Goal: Information Seeking & Learning: Learn about a topic

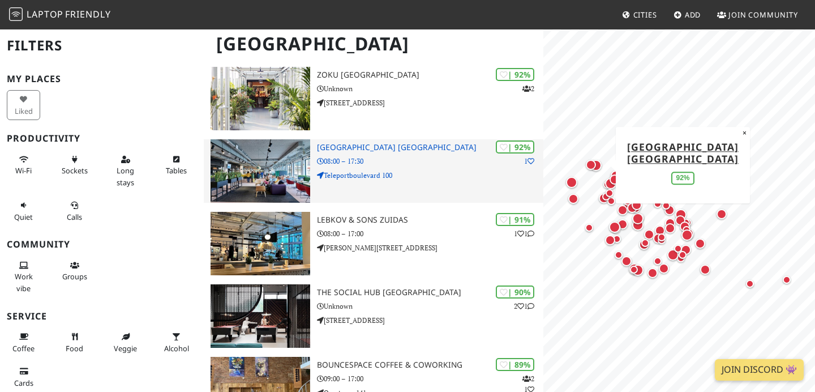
scroll to position [103, 0]
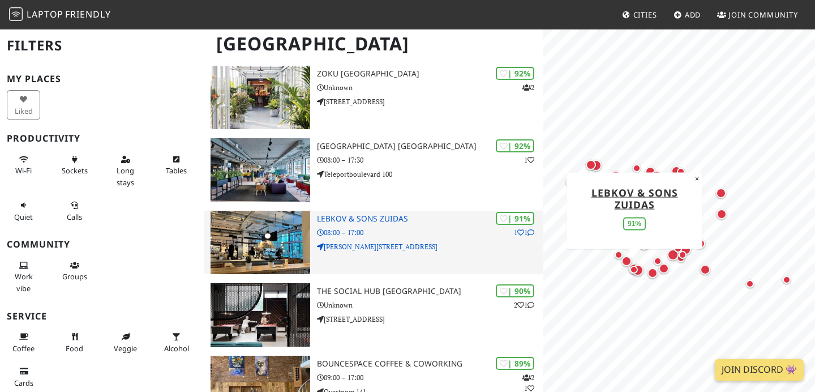
click at [276, 239] on img at bounding box center [261, 242] width 100 height 63
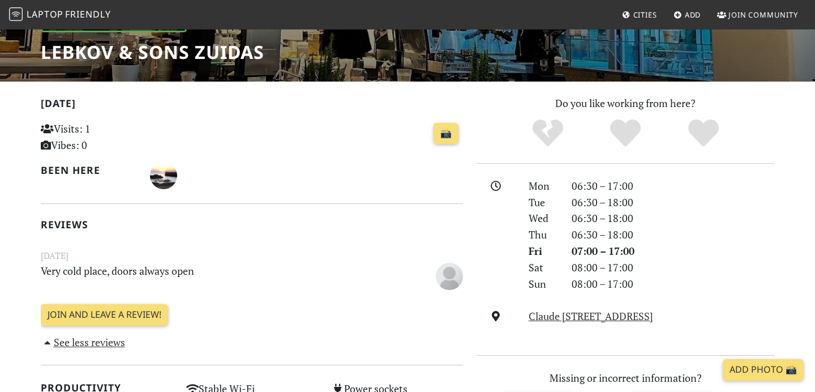
scroll to position [183, 0]
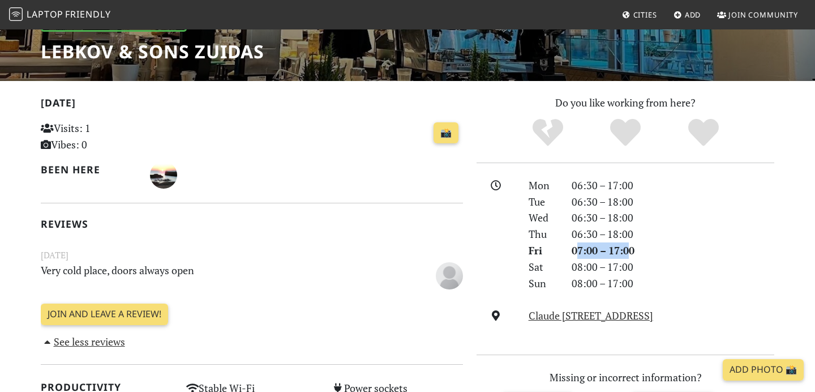
drag, startPoint x: 579, startPoint y: 251, endPoint x: 633, endPoint y: 255, distance: 54.5
click at [633, 255] on div "07:00 – 17:00" at bounding box center [673, 250] width 216 height 16
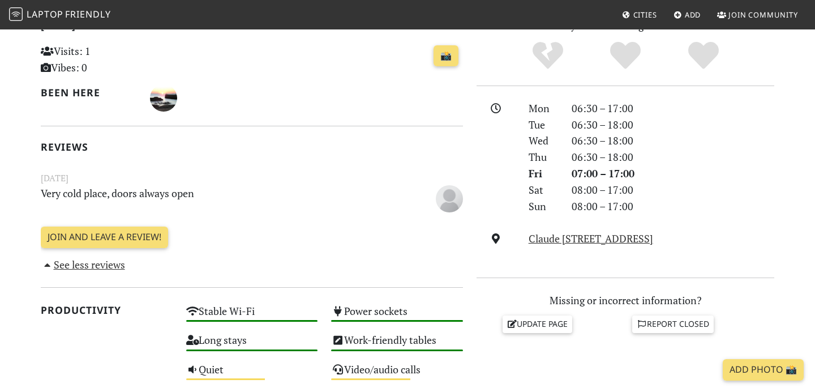
scroll to position [271, 0]
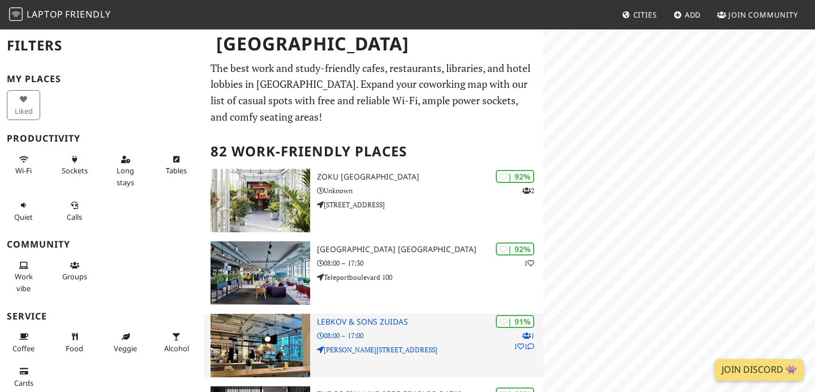
scroll to position [103, 0]
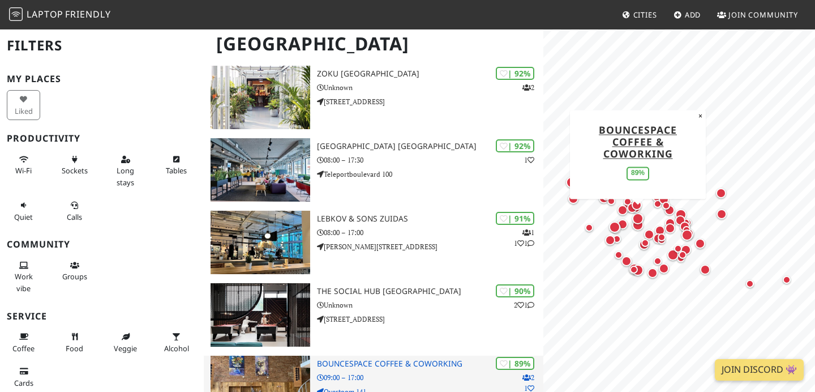
click at [371, 359] on h3 "BounceSpace Coffee & Coworking" at bounding box center [430, 364] width 226 height 10
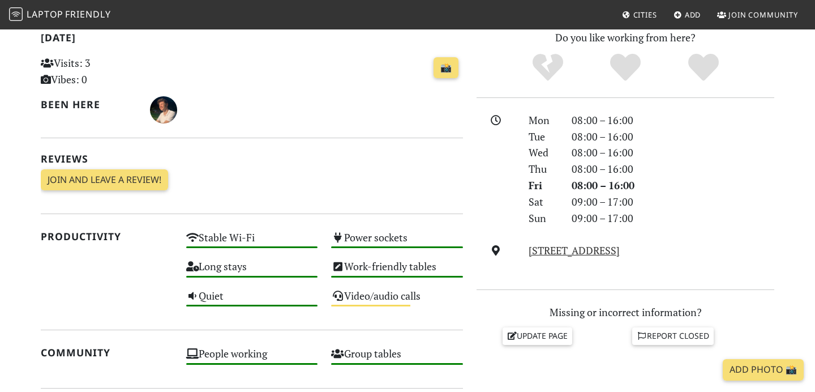
scroll to position [134, 0]
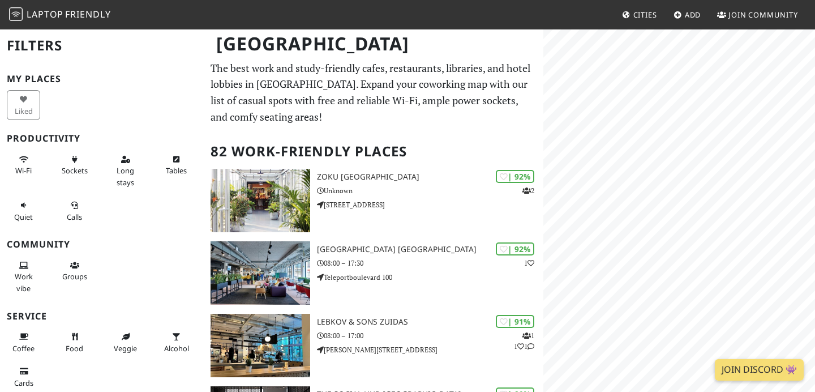
scroll to position [103, 0]
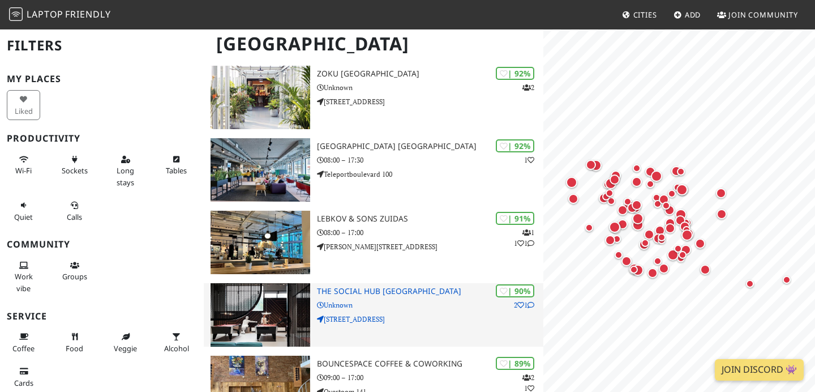
click at [263, 305] on img at bounding box center [261, 314] width 100 height 63
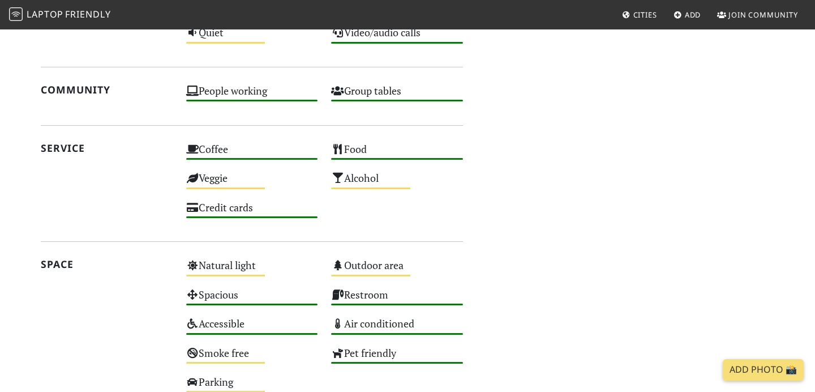
scroll to position [715, 0]
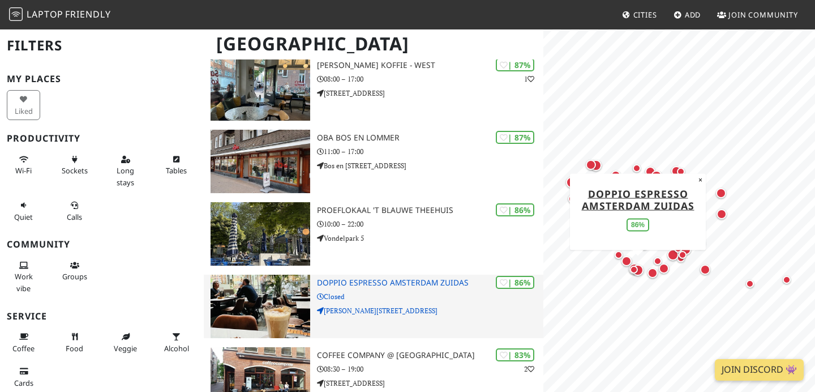
scroll to position [560, 0]
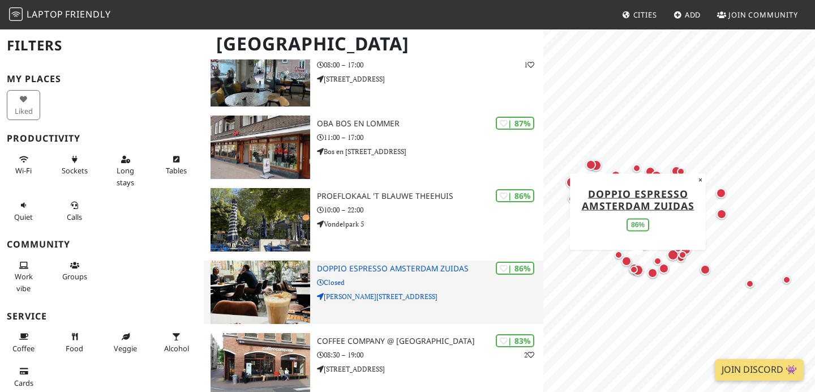
click at [277, 283] on img at bounding box center [261, 291] width 100 height 63
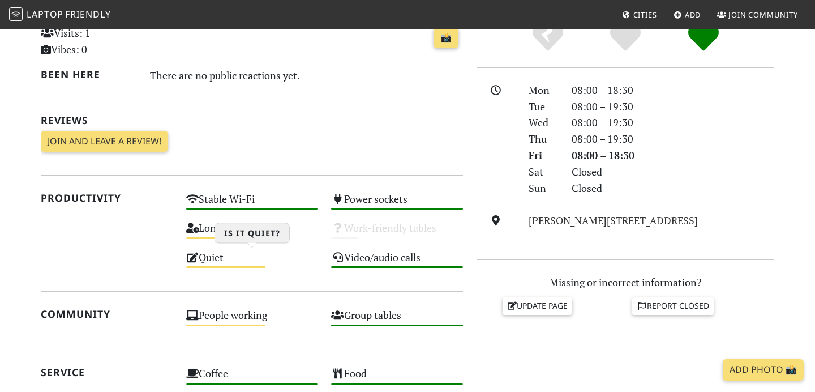
scroll to position [280, 0]
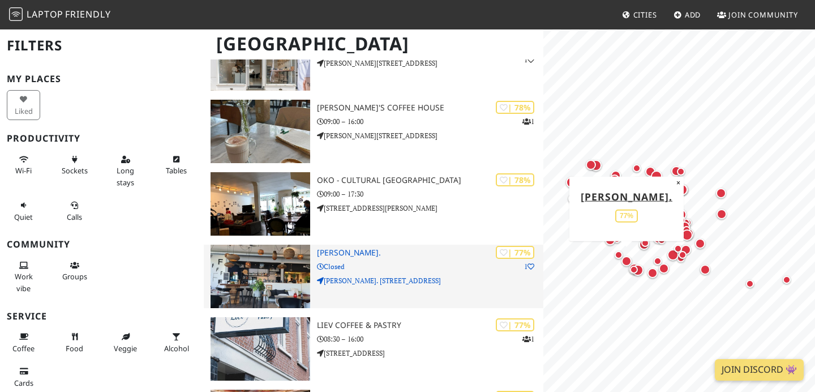
scroll to position [1323, 0]
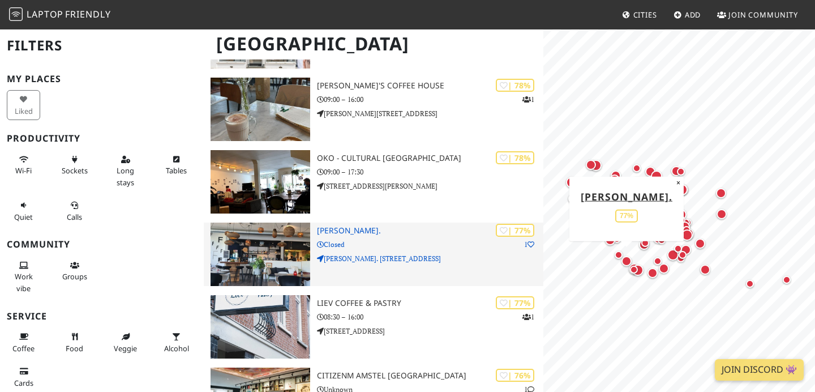
click at [269, 256] on img at bounding box center [261, 253] width 100 height 63
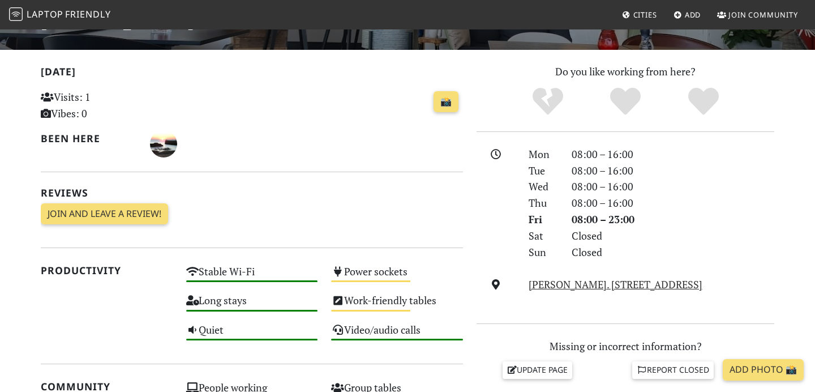
scroll to position [215, 0]
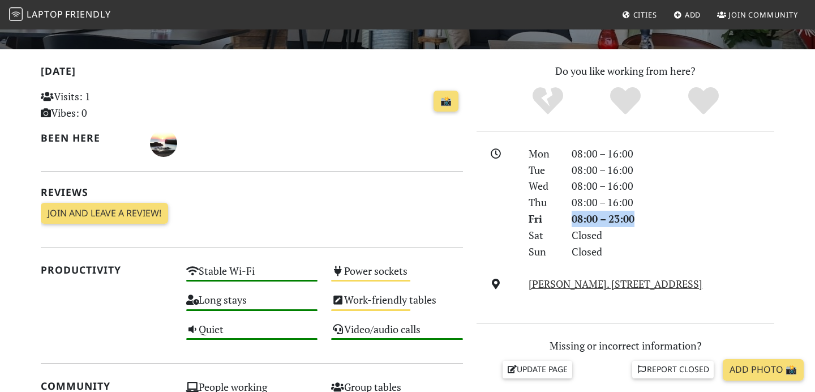
drag, startPoint x: 572, startPoint y: 222, endPoint x: 642, endPoint y: 220, distance: 70.8
click at [643, 220] on div "08:00 – 23:00" at bounding box center [673, 219] width 216 height 16
click at [642, 220] on div "08:00 – 23:00" at bounding box center [673, 219] width 216 height 16
click at [620, 220] on div "08:00 – 23:00" at bounding box center [673, 219] width 216 height 16
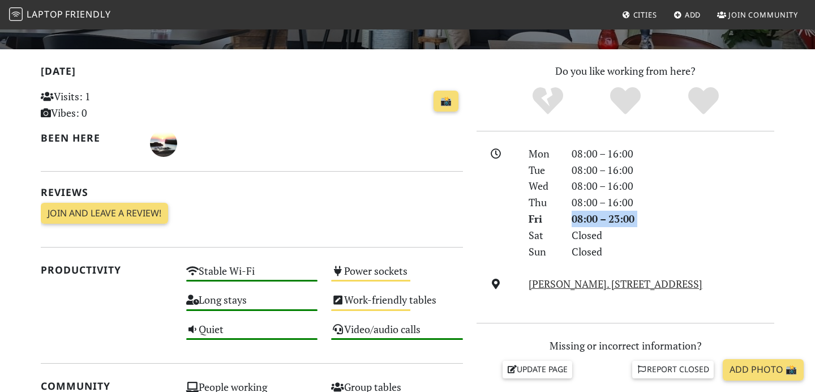
click at [620, 220] on div "08:00 – 23:00" at bounding box center [673, 219] width 216 height 16
click at [396, 219] on div "Today Visits: 1 Vibes: 0 📸 Been here Reviews Join and leave a review! Join and …" at bounding box center [252, 148] width 422 height 170
drag, startPoint x: 572, startPoint y: 240, endPoint x: 588, endPoint y: 254, distance: 21.7
click at [588, 254] on div "Mon 08:00 – 16:00 Tue 08:00 – 16:00 Wed 08:00 – 16:00 Thu 08:00 – 16:00 Fri 08:…" at bounding box center [651, 202] width 259 height 114
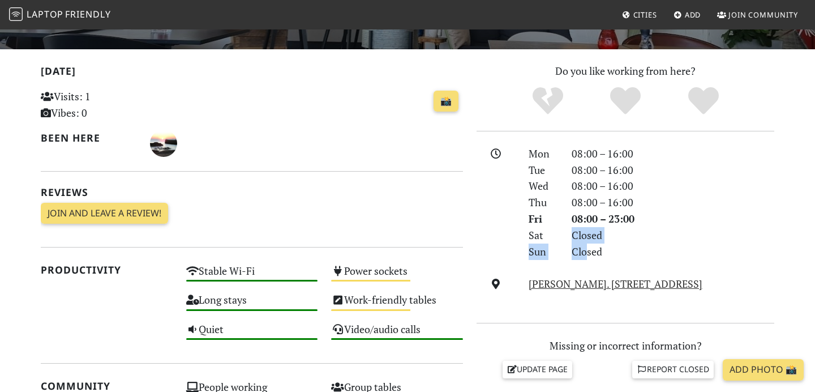
click at [588, 254] on div "Closed" at bounding box center [673, 251] width 216 height 16
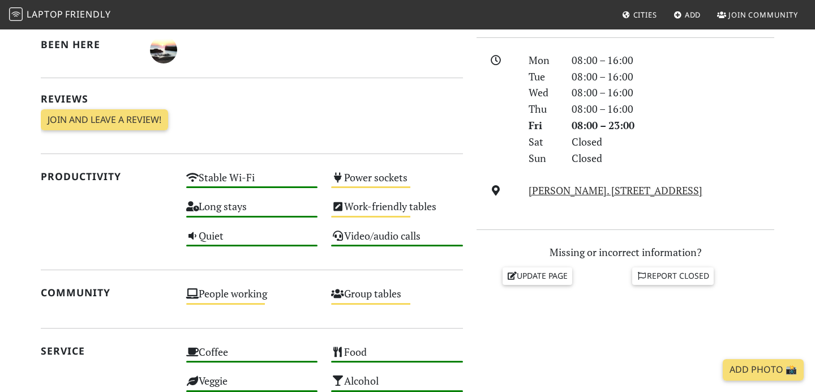
scroll to position [310, 0]
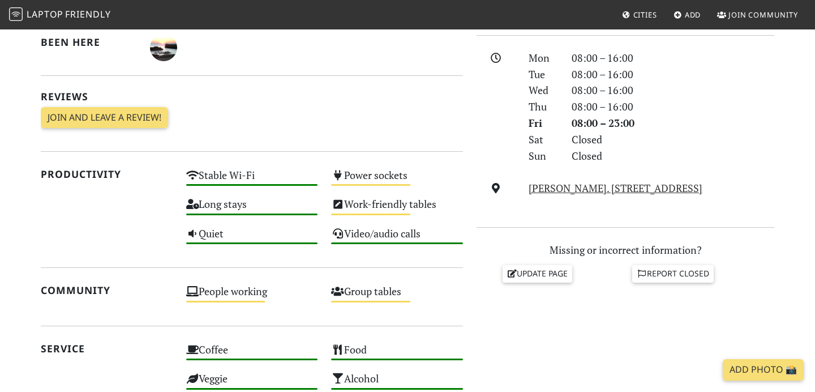
drag, startPoint x: 520, startPoint y: 187, endPoint x: 727, endPoint y: 183, distance: 206.7
click at [725, 184] on div "Fred. Roeskestraat 97, 1076 EE, Amsterdam" at bounding box center [625, 188] width 311 height 16
copy div "Fred. Roeskestraat 97, 1076 EE, Amsterdam"
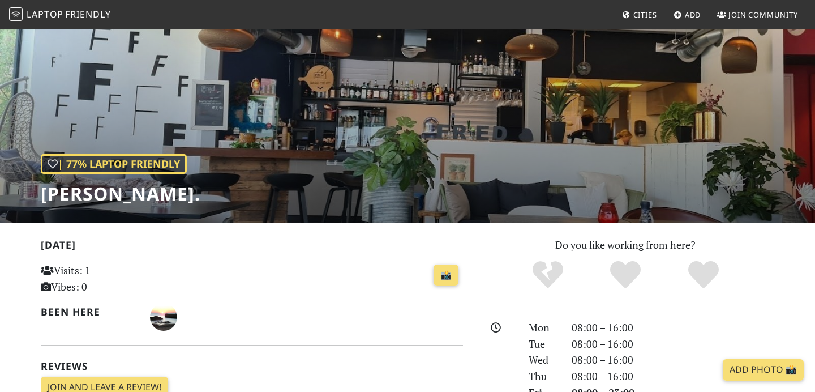
scroll to position [78, 0]
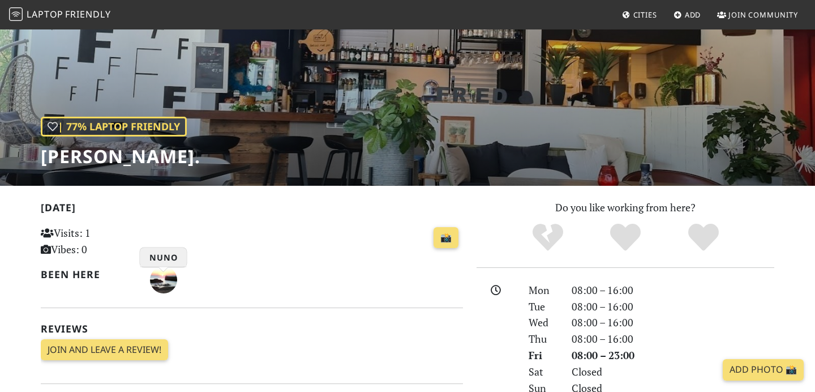
click at [157, 282] on img "Nuno" at bounding box center [163, 279] width 27 height 27
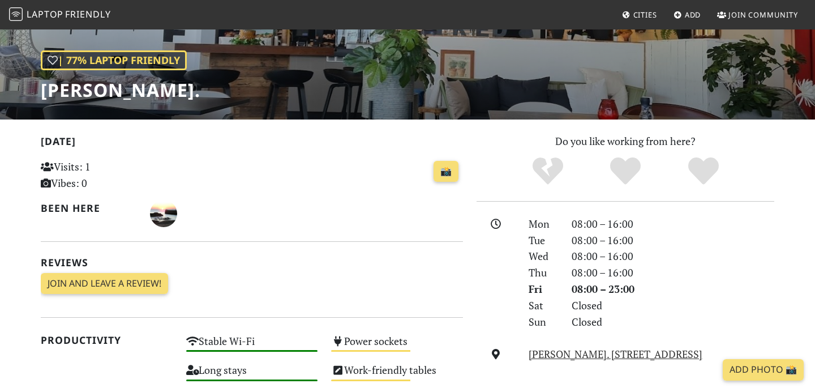
scroll to position [224, 0]
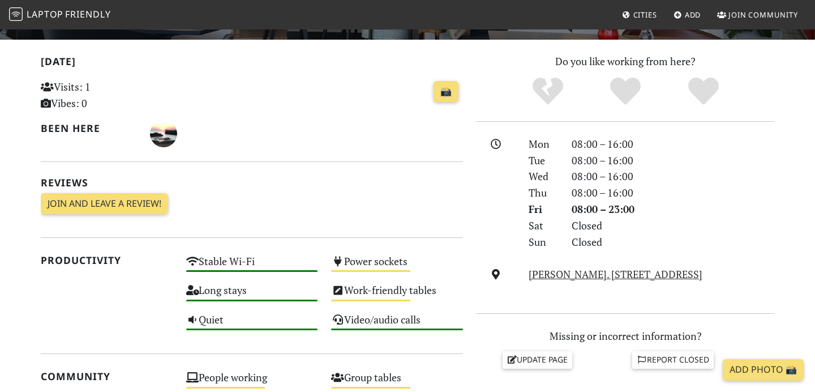
drag, startPoint x: 522, startPoint y: 275, endPoint x: 744, endPoint y: 278, distance: 221.9
click at [745, 278] on div "Fred. Roeskestraat 97, 1076 EE, Amsterdam" at bounding box center [651, 274] width 259 height 16
copy link "Fred. Roeskestraat 97, 1076 EE, Amsterdam"
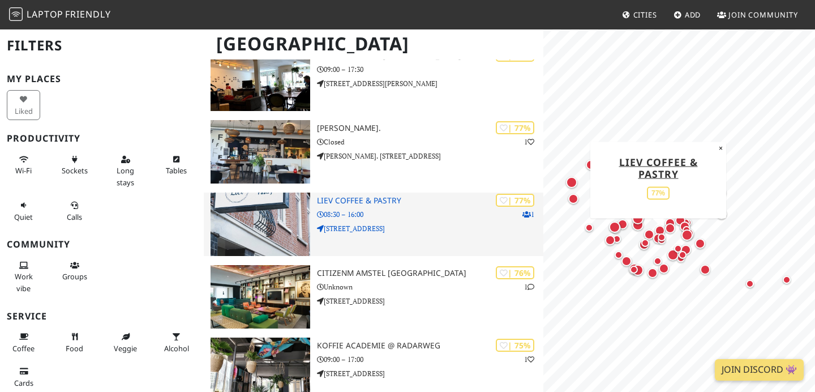
scroll to position [1437, 0]
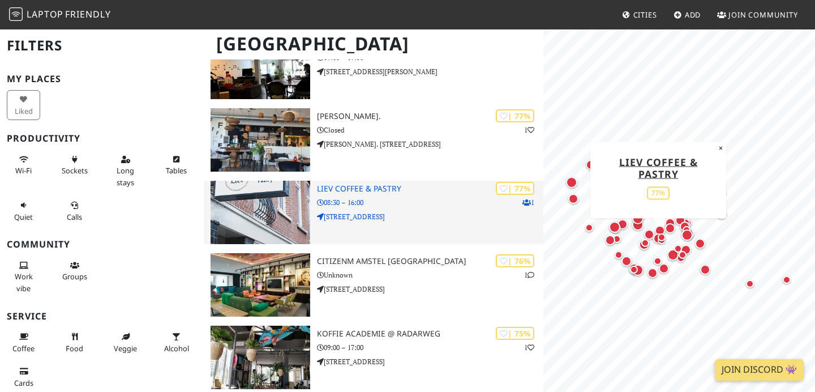
click at [277, 209] on img at bounding box center [261, 212] width 100 height 63
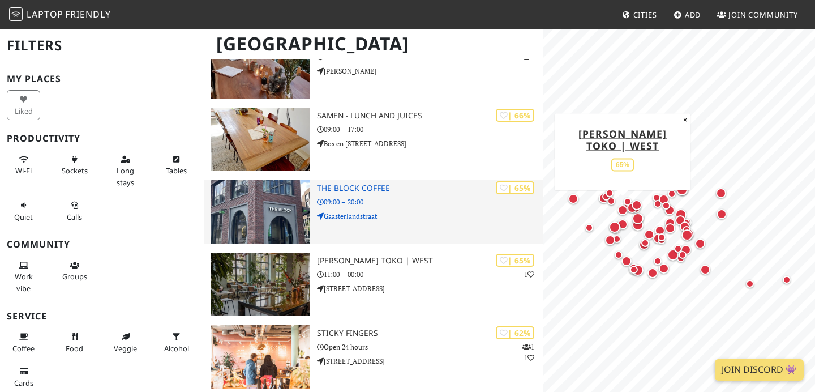
scroll to position [2944, 0]
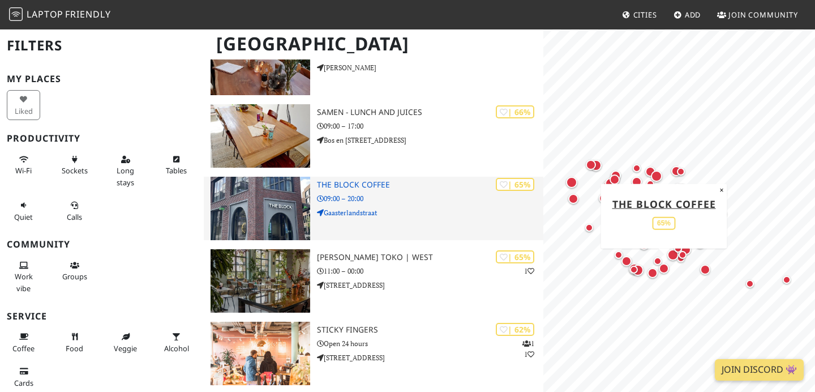
click at [284, 211] on img at bounding box center [261, 208] width 100 height 63
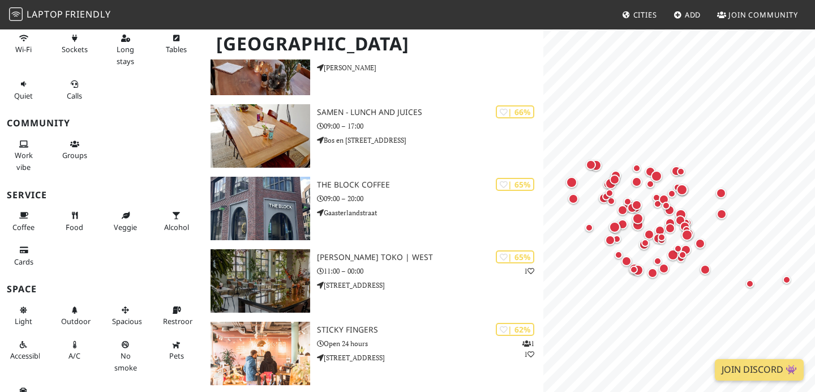
scroll to position [140, 0]
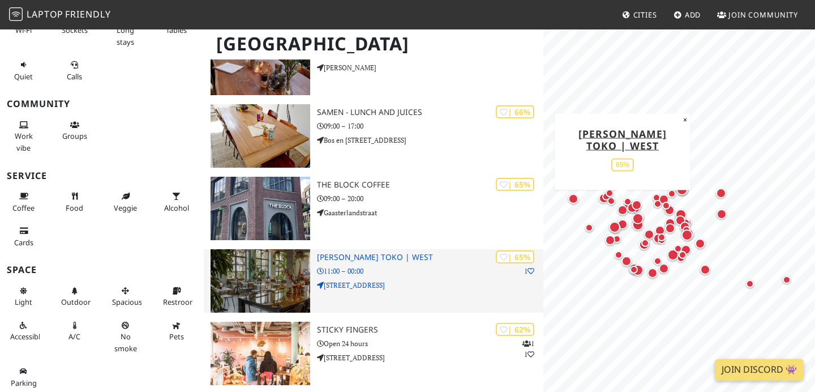
click at [265, 307] on img at bounding box center [261, 280] width 100 height 63
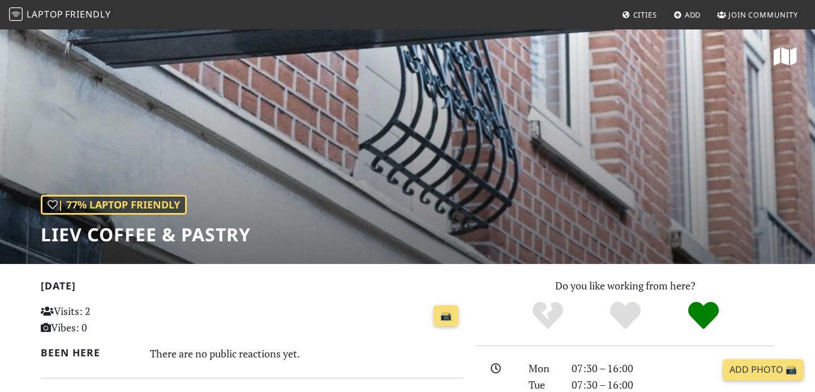
scroll to position [20, 0]
